Goal: Communication & Community: Ask a question

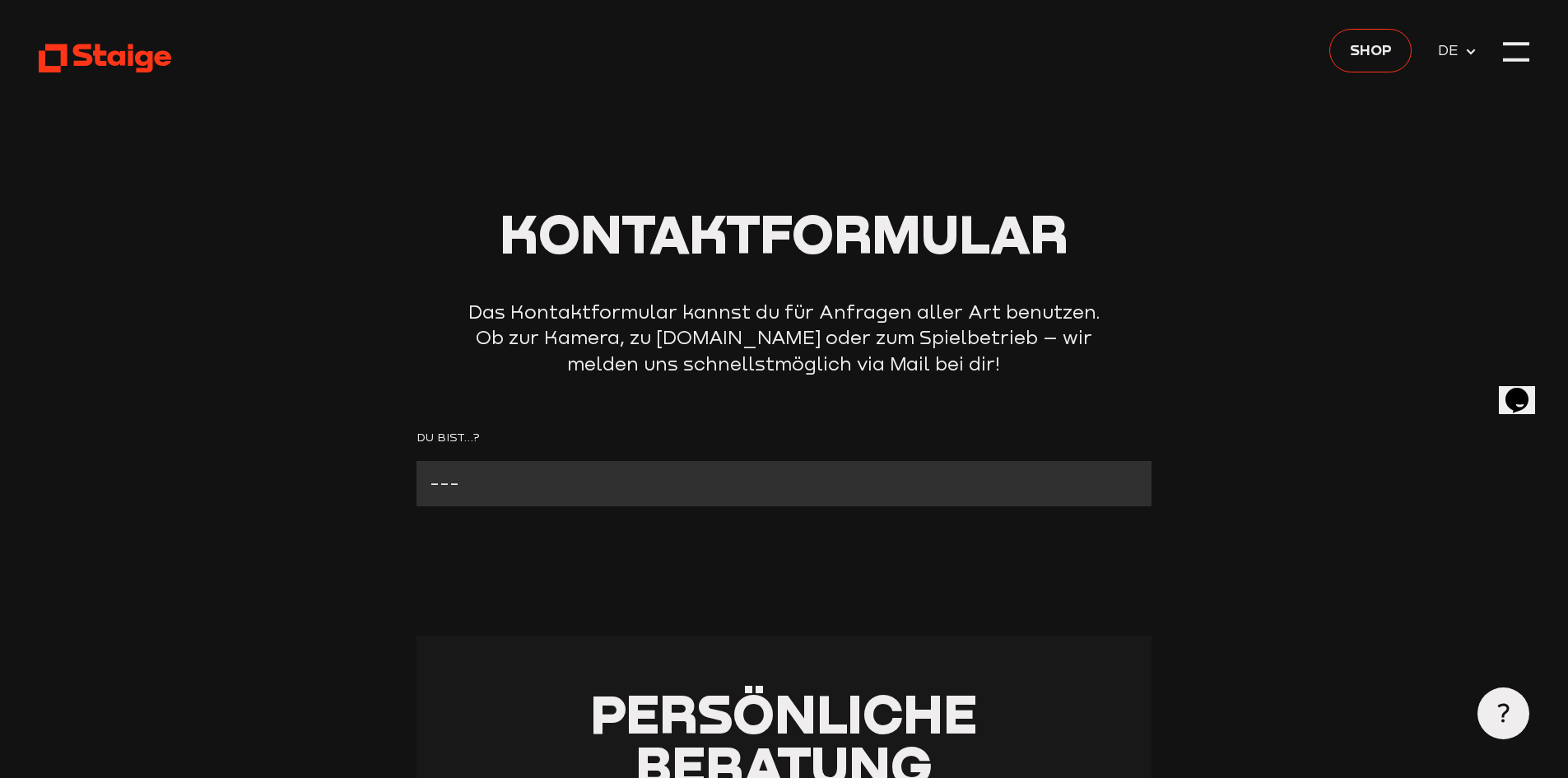
click at [449, 487] on select "--- Verein mit Kamera Verein ohne Kamera Fan Andere" at bounding box center [784, 484] width 735 height 45
select select "Andere"
click at [417, 461] on select "--- Verein mit Kamera Verein ohne Kamera Fan Andere" at bounding box center [784, 484] width 735 height 45
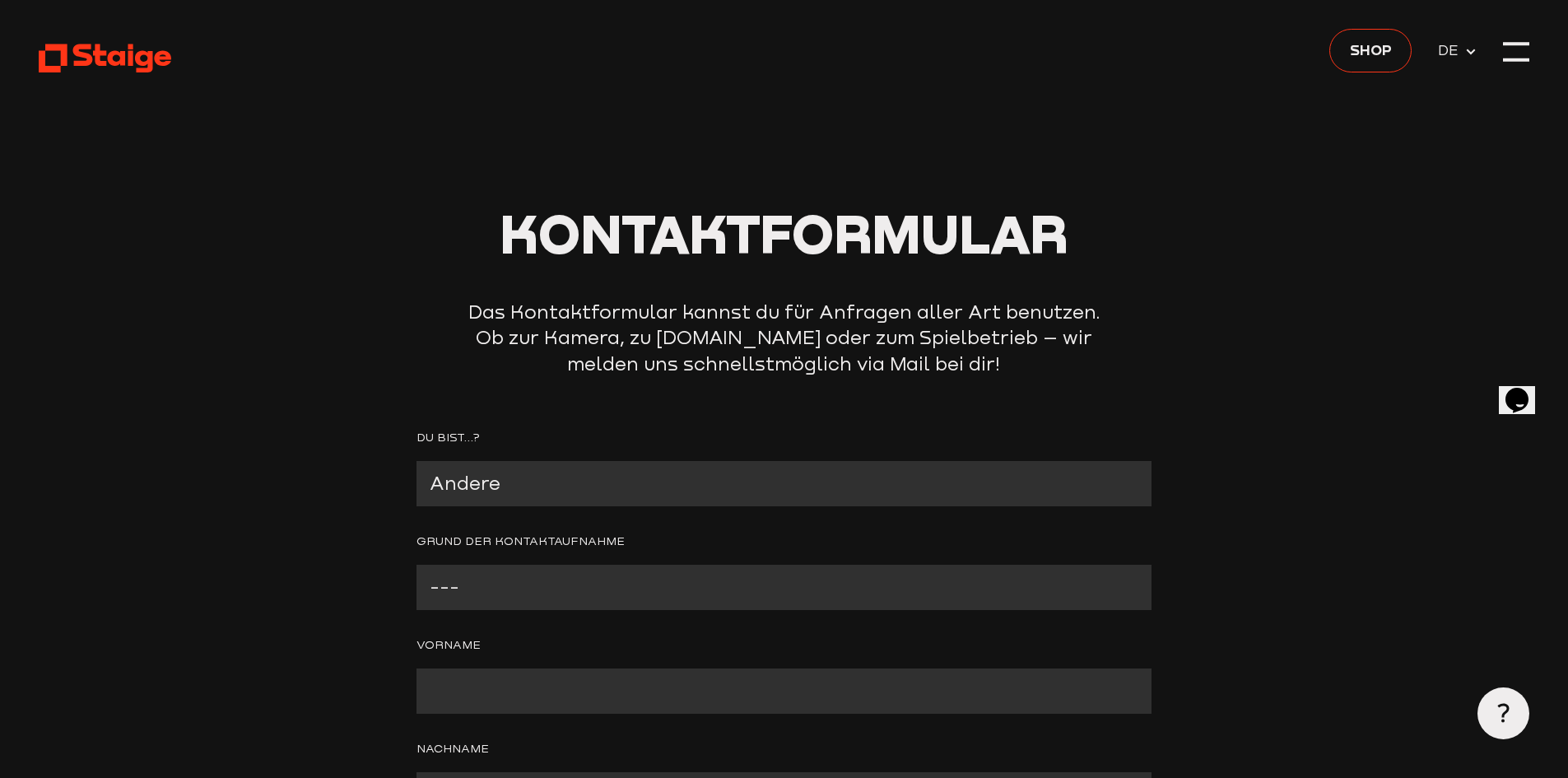
click at [462, 601] on select "--- Presseanfrage Ich möchte mich bewerben Ich möchte Spiele kommentieren Ander…" at bounding box center [784, 588] width 735 height 45
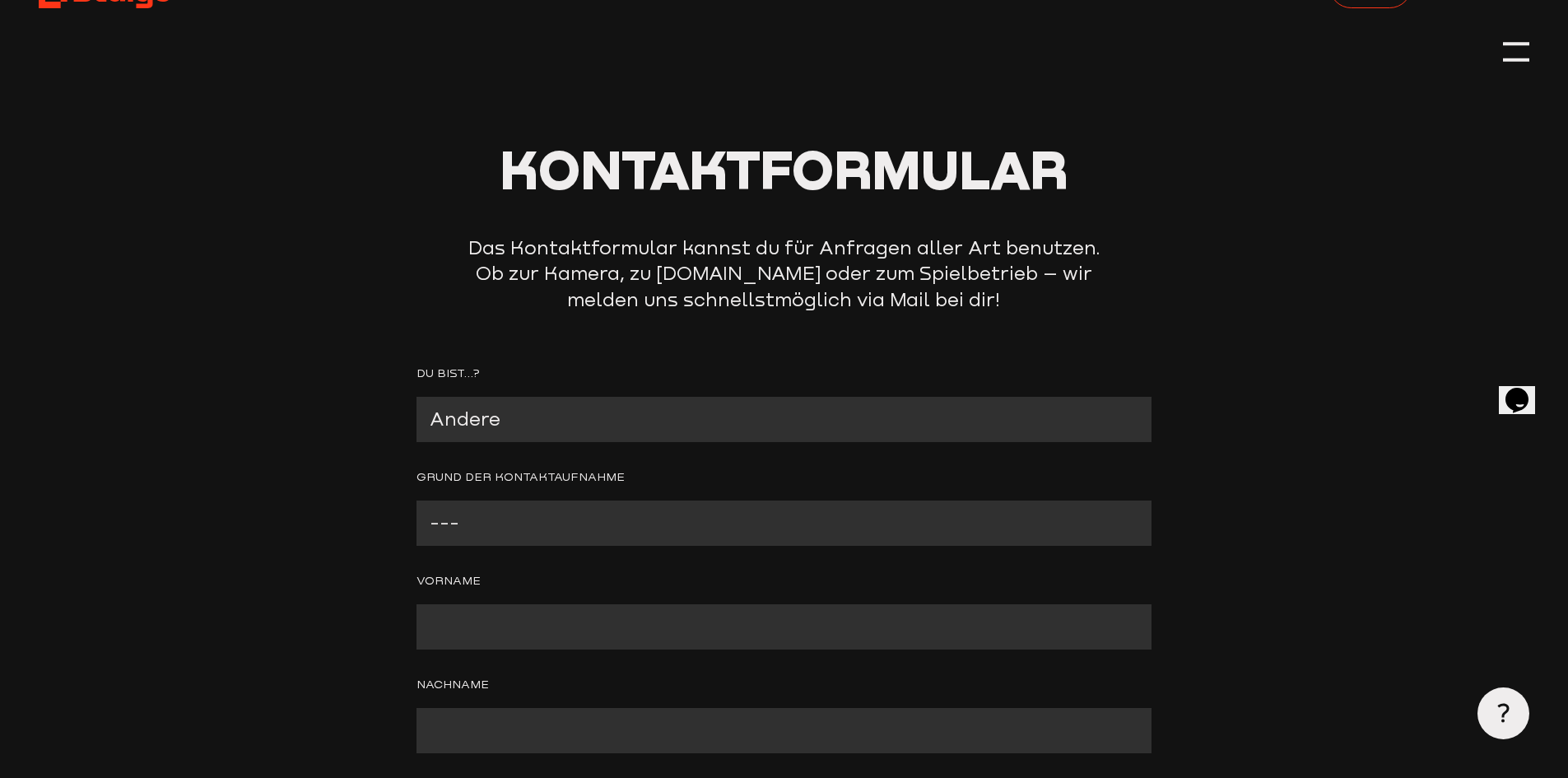
scroll to position [82, 0]
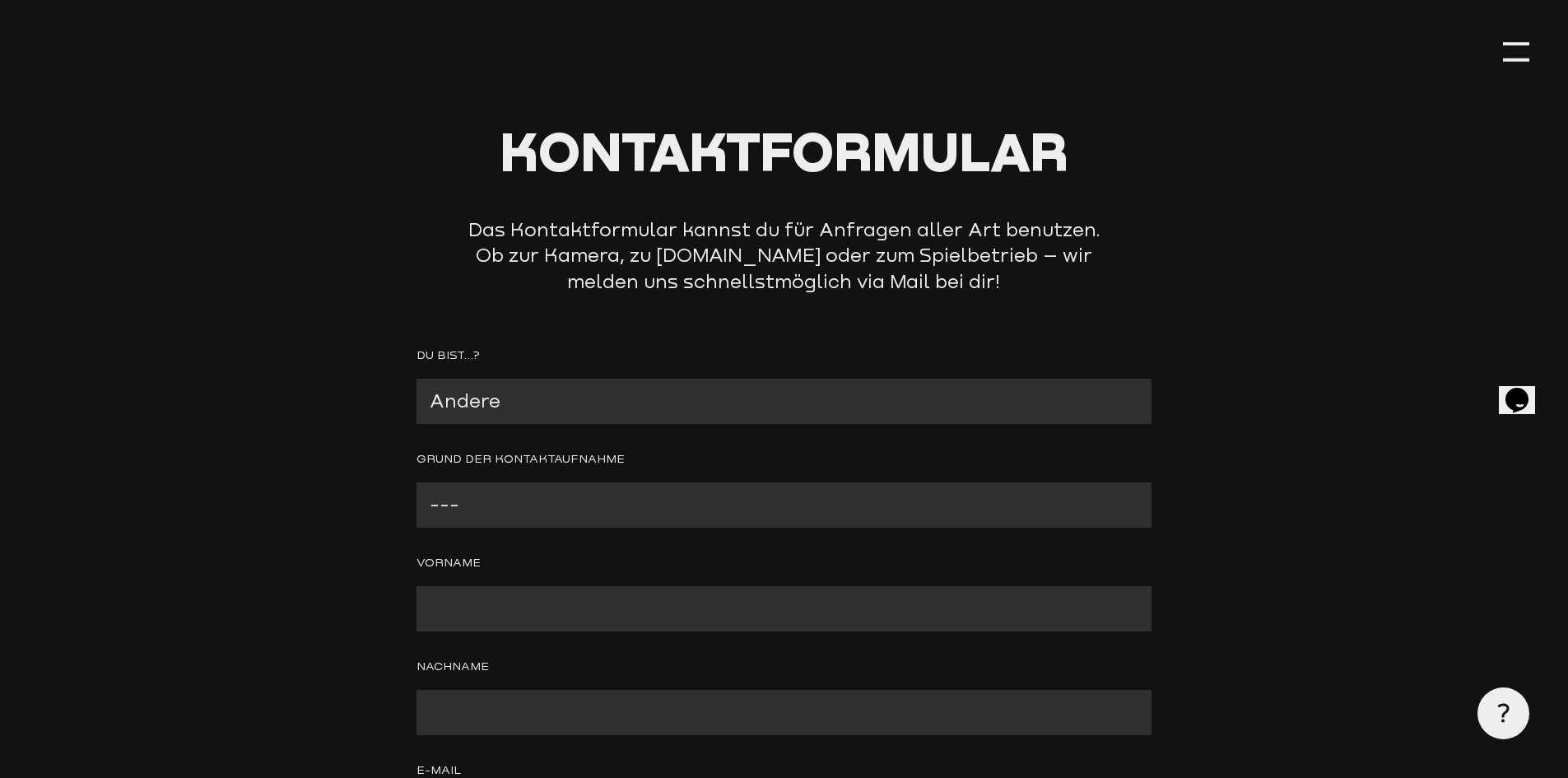
click at [474, 519] on select "--- Presseanfrage Ich möchte mich bewerben Ich möchte Spiele kommentieren Ander…" at bounding box center [784, 505] width 735 height 45
select select "Anderer Grund (bitte angeben)"
click at [417, 483] on select "--- Presseanfrage Ich möchte mich bewerben Ich möchte Spiele kommentieren Ander…" at bounding box center [784, 505] width 735 height 45
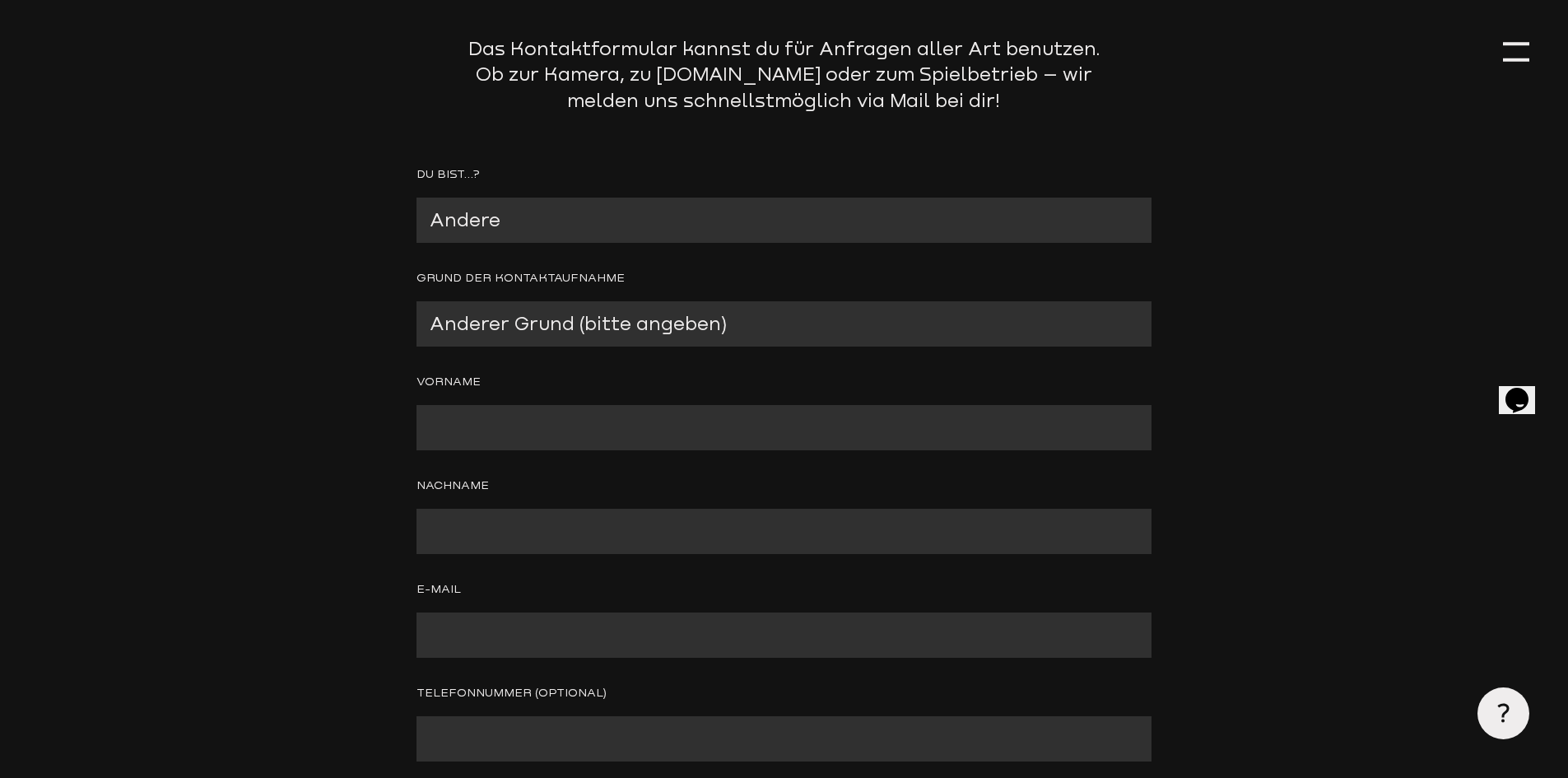
scroll to position [329, 0]
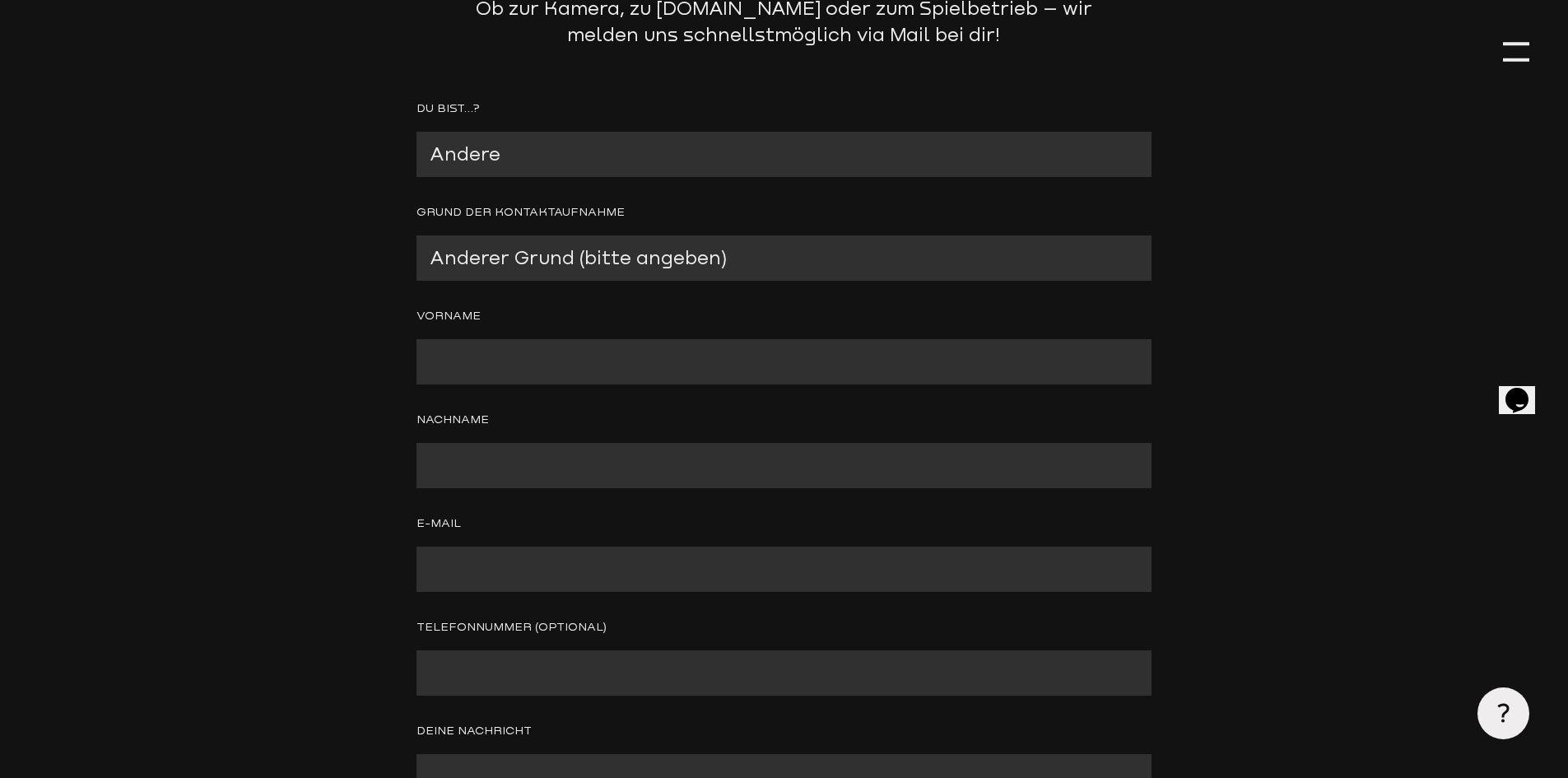
click at [445, 361] on input "Contact form" at bounding box center [784, 362] width 735 height 45
type input "[PERSON_NAME]"
type input "Schnierstein"
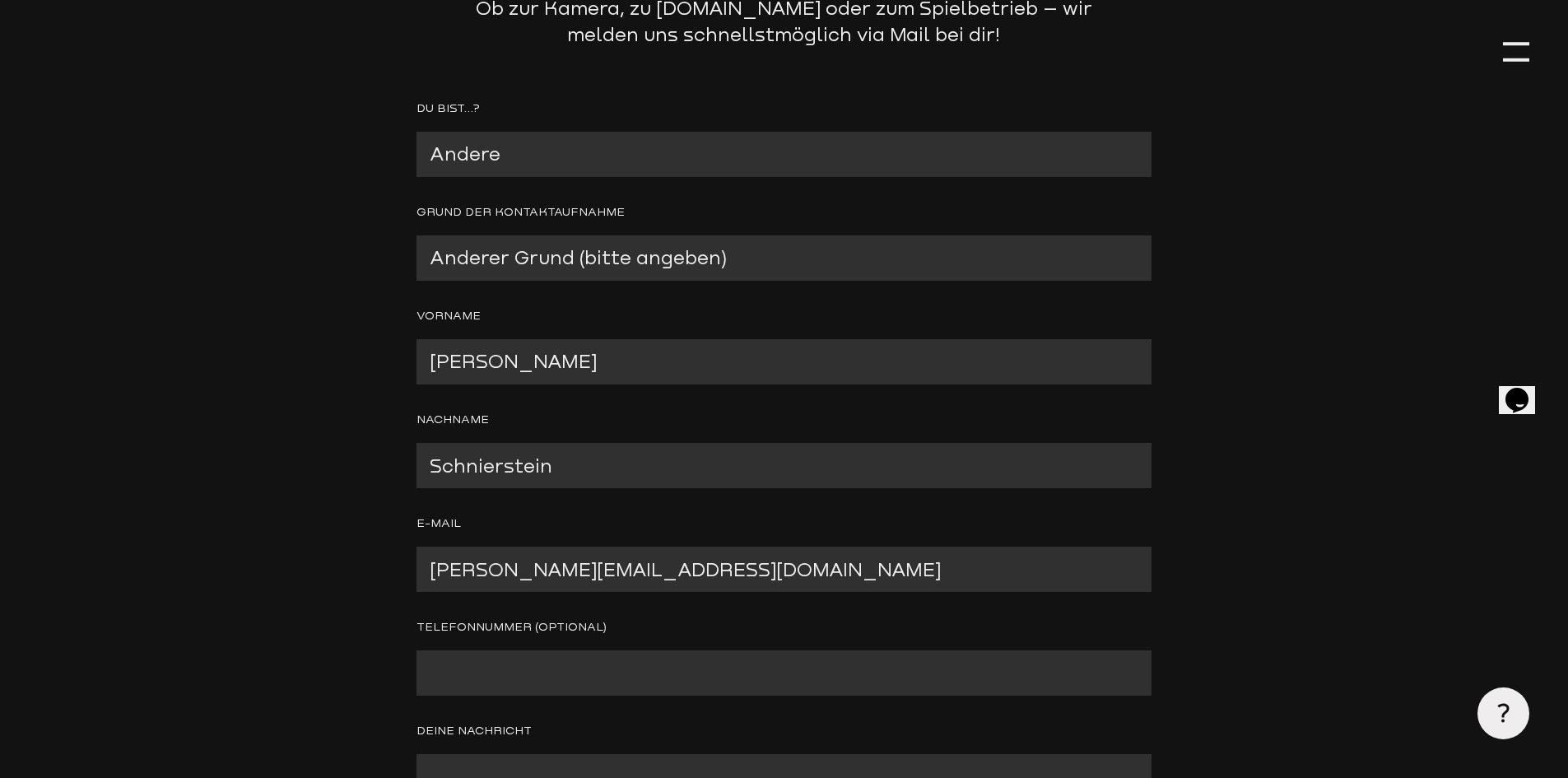
type input "[PERSON_NAME][EMAIL_ADDRESS][DOMAIN_NAME]"
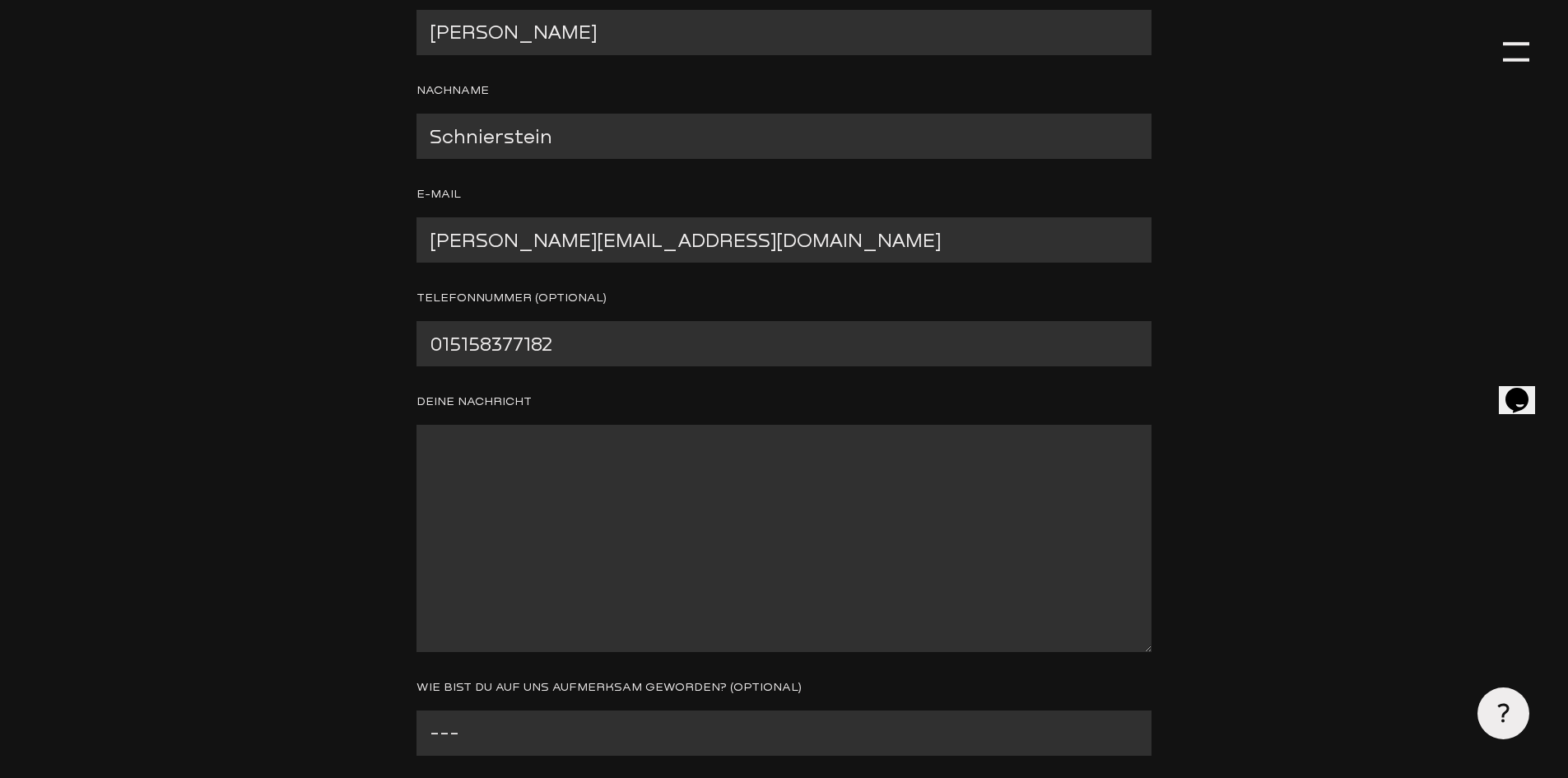
type input "015158377182"
click at [470, 463] on textarea "Contact form" at bounding box center [784, 539] width 735 height 227
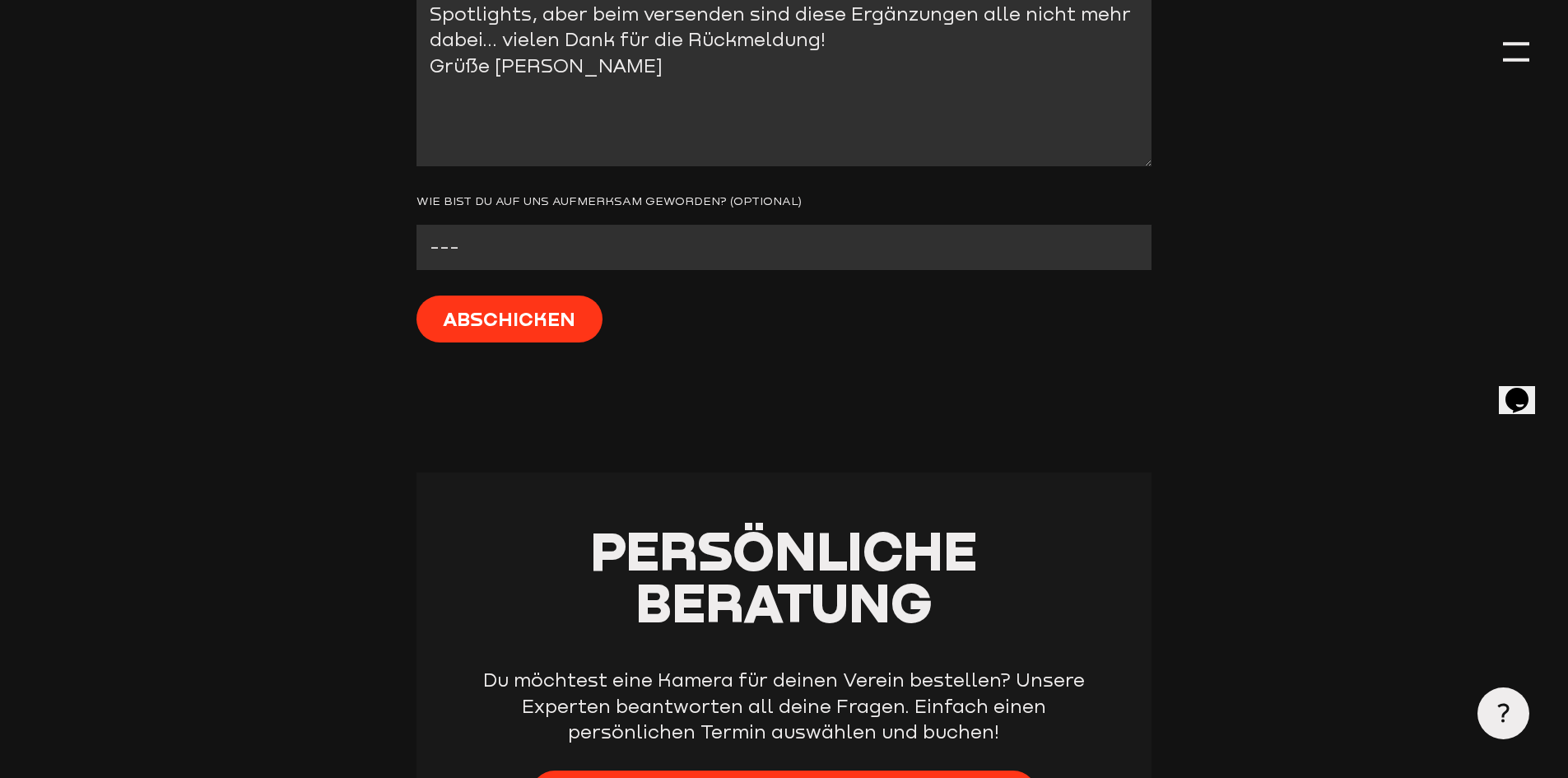
scroll to position [988, 0]
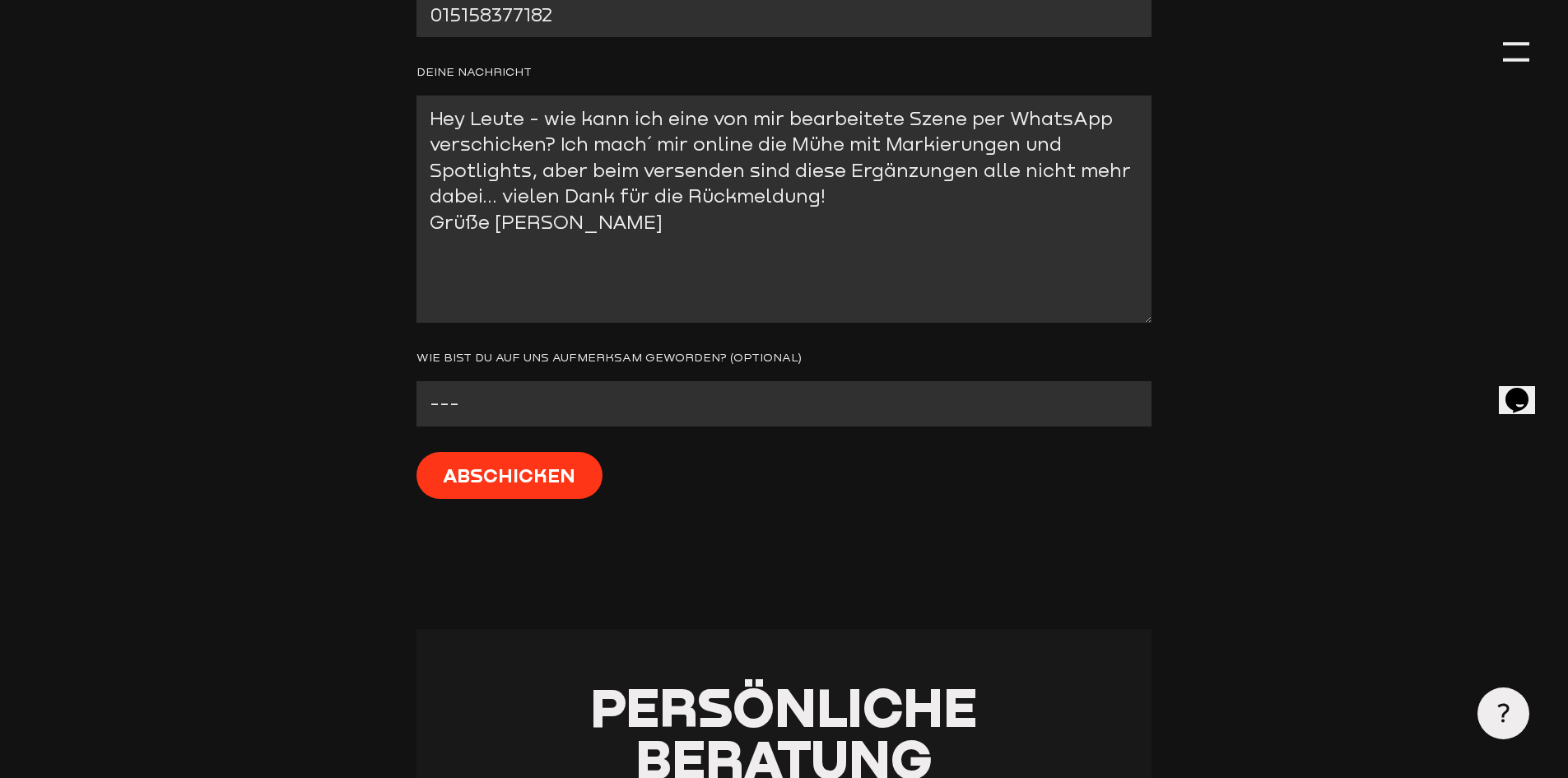
type textarea "Hey Leute - wie kann ich eine von mir bearbeitete Szene per WhatsApp verschicke…"
click at [621, 414] on select "--- Facebook Instagram Google Linkedin E-Mail Anderer Verein Sonstige" at bounding box center [784, 404] width 735 height 45
click at [500, 483] on input "Abschicken" at bounding box center [509, 476] width 186 height 47
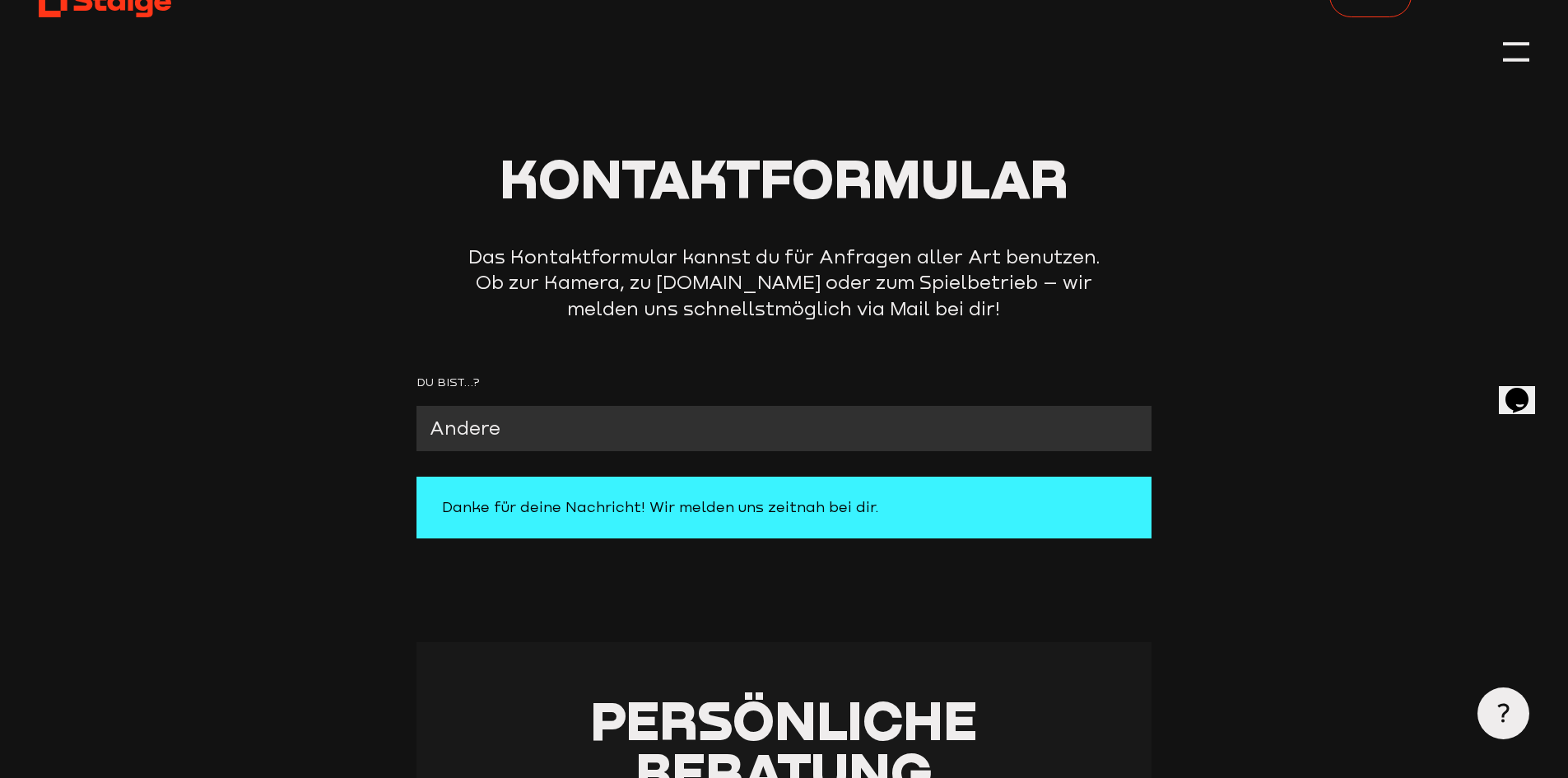
scroll to position [0, 0]
